Goal: Information Seeking & Learning: Learn about a topic

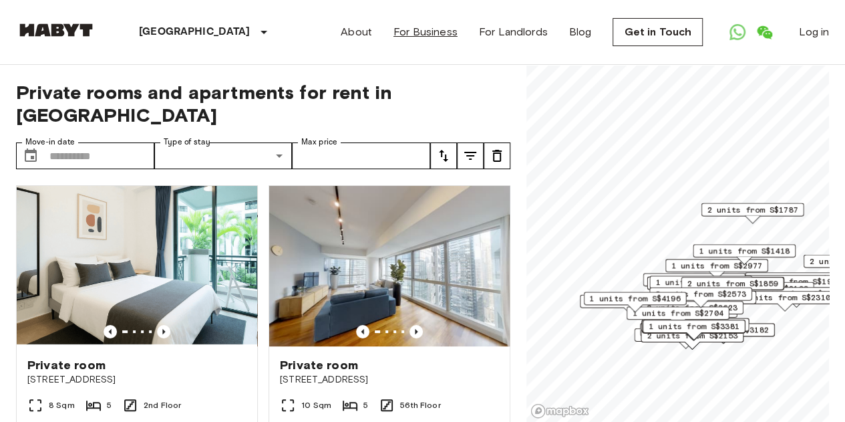
click at [426, 35] on link "For Business" at bounding box center [425, 32] width 64 height 16
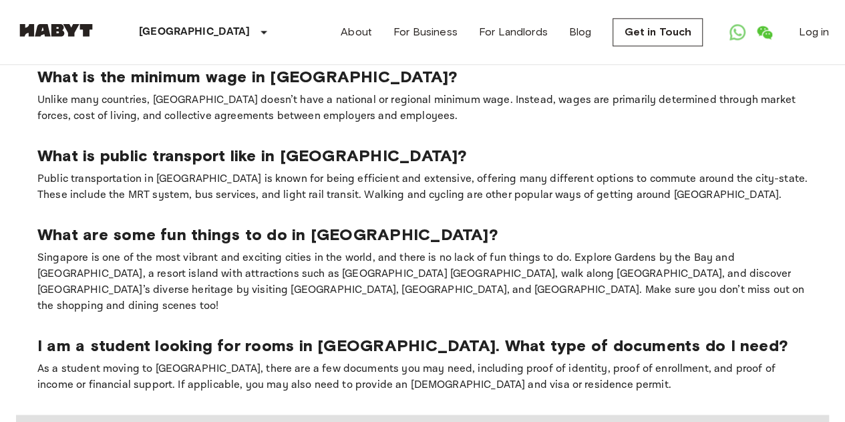
scroll to position [1269, 0]
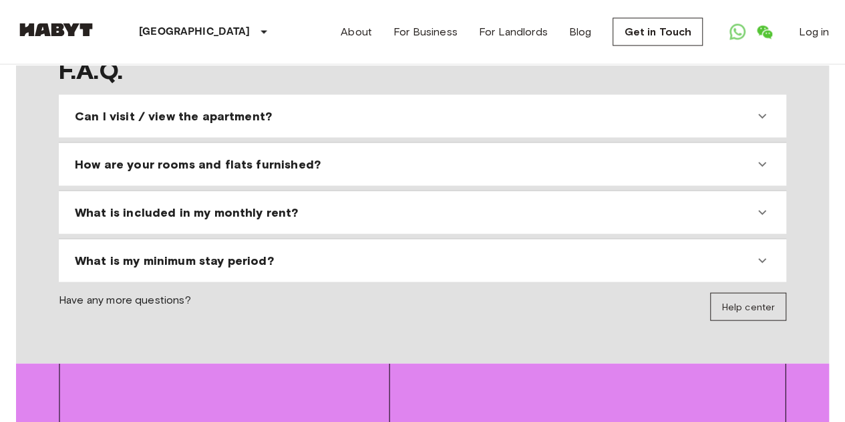
click at [352, 204] on div "What is included in my monthly rent?" at bounding box center [414, 212] width 679 height 16
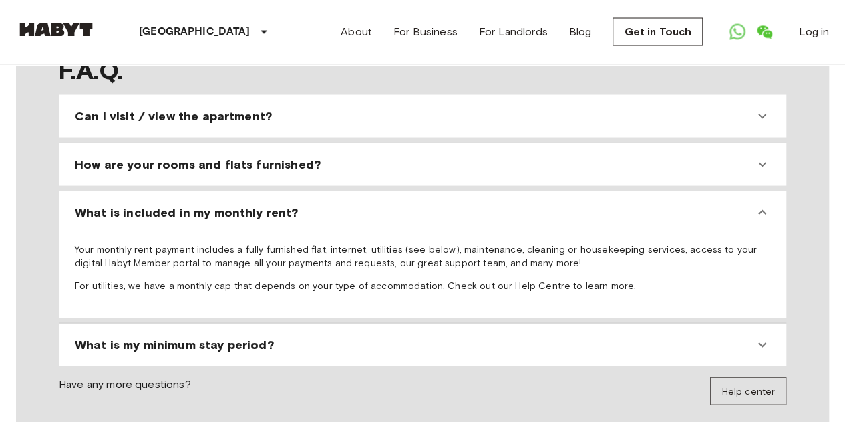
click at [362, 148] on div "How are your rooms and flats furnished?" at bounding box center [422, 164] width 717 height 32
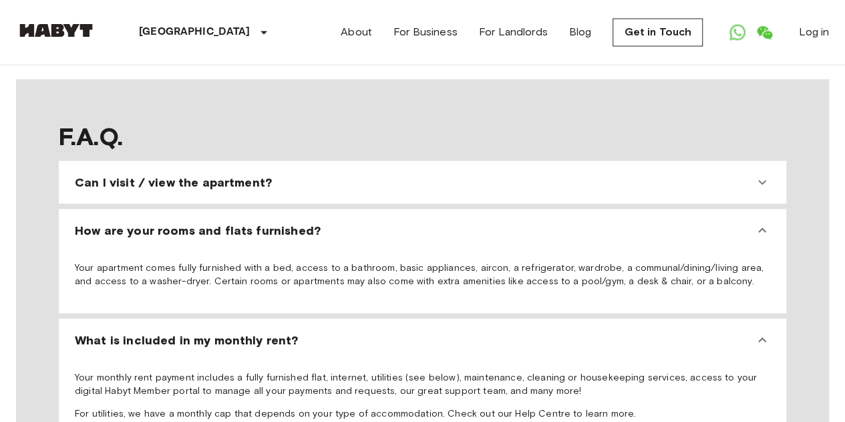
scroll to position [1202, 0]
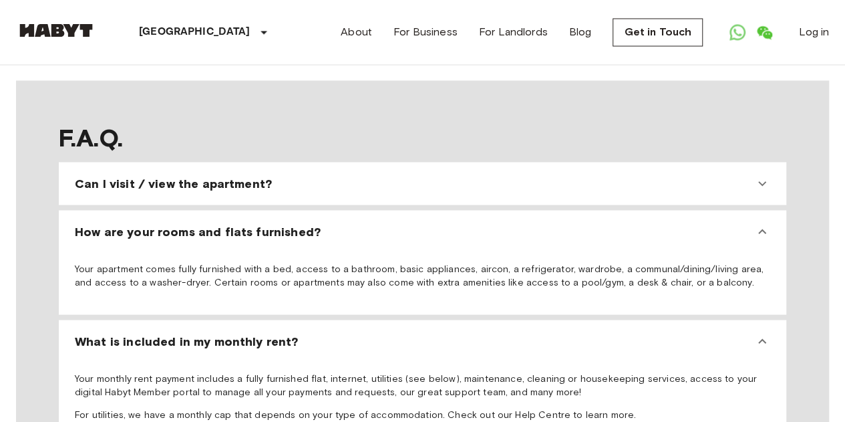
click at [345, 169] on div "Can I visit / view the apartment? Of course! We welcome visits and viewings. We…" at bounding box center [423, 183] width 728 height 43
click at [353, 175] on div "Can I visit / view the apartment?" at bounding box center [414, 183] width 679 height 16
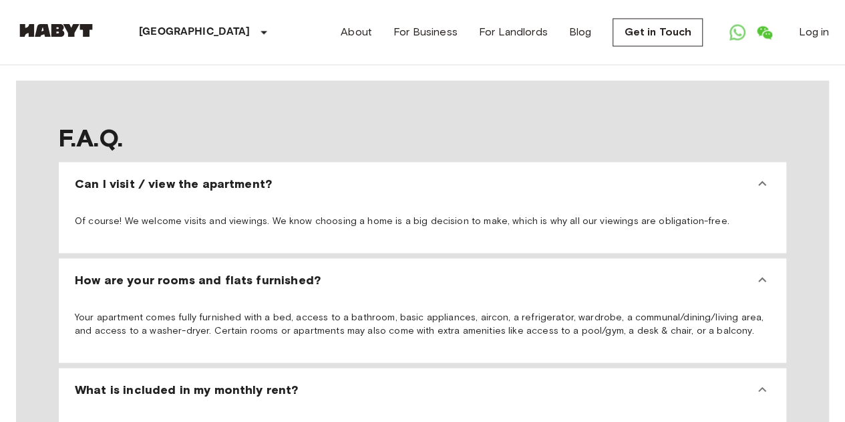
drag, startPoint x: 326, startPoint y: 242, endPoint x: 325, endPoint y: 229, distance: 12.8
click at [323, 271] on div "How are your rooms and flats furnished?" at bounding box center [414, 279] width 679 height 16
